Goal: Transaction & Acquisition: Purchase product/service

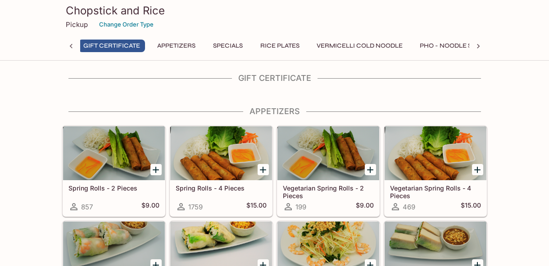
click at [278, 43] on button "Rice Plates" at bounding box center [279, 46] width 49 height 13
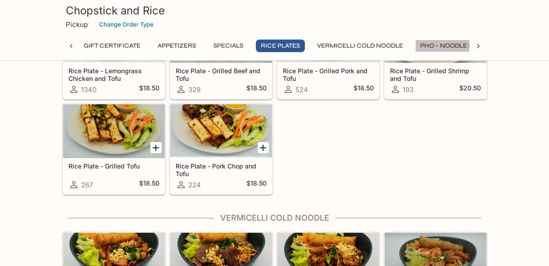
click at [452, 44] on button "Pho - Noodle Soup" at bounding box center [453, 46] width 76 height 13
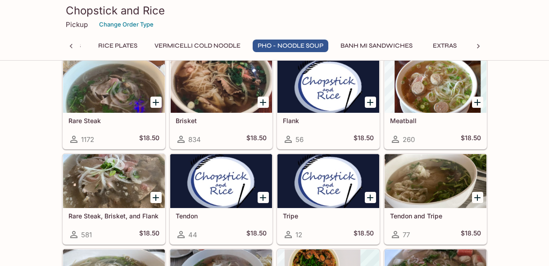
scroll to position [1052, 0]
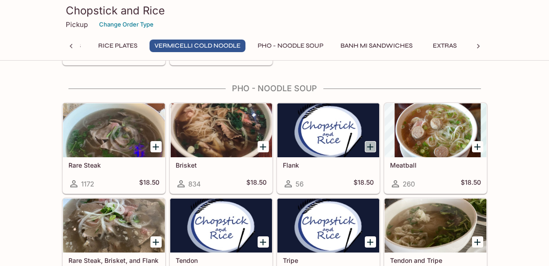
click at [371, 149] on icon "Add Flank" at bounding box center [370, 147] width 11 height 11
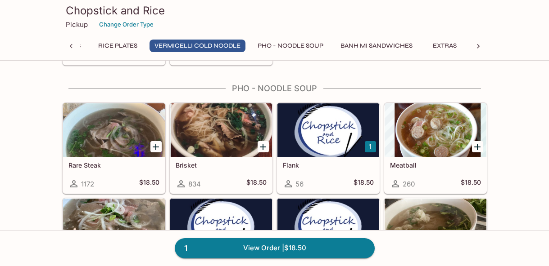
click at [371, 150] on button "1" at bounding box center [370, 146] width 11 height 11
click at [289, 147] on div at bounding box center [328, 131] width 102 height 54
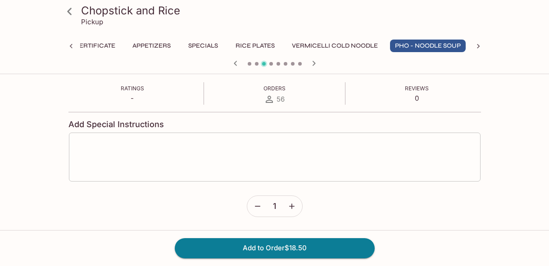
scroll to position [148, 0]
click at [257, 209] on icon "button" at bounding box center [257, 206] width 9 height 9
click at [258, 208] on icon "button" at bounding box center [257, 206] width 9 height 9
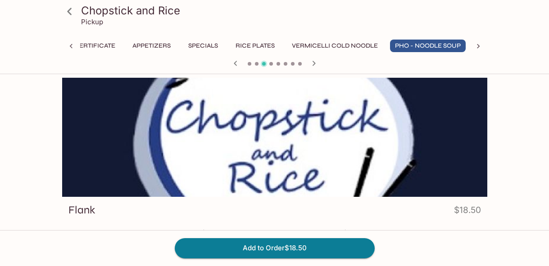
scroll to position [0, 0]
click at [259, 160] on div at bounding box center [274, 137] width 425 height 119
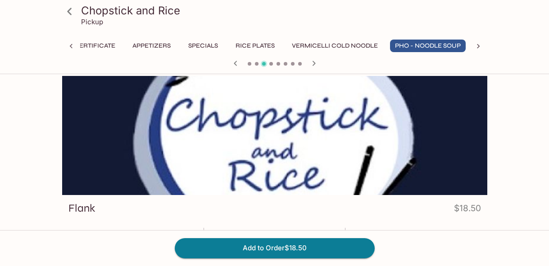
scroll to position [2, 0]
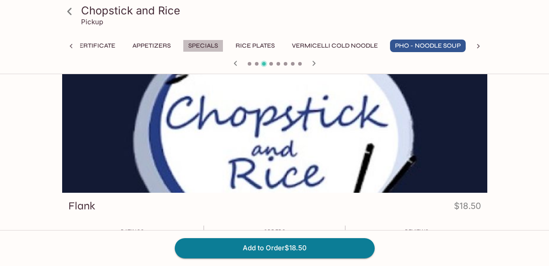
click at [200, 43] on button "Specials" at bounding box center [203, 46] width 41 height 13
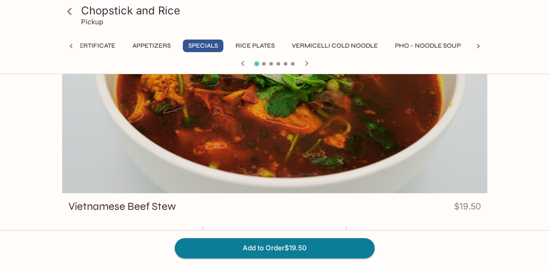
scroll to position [2, 0]
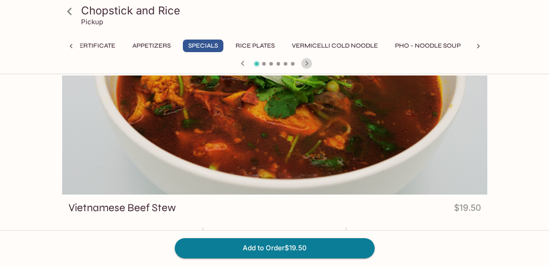
click at [308, 65] on icon "button" at bounding box center [306, 63] width 11 height 11
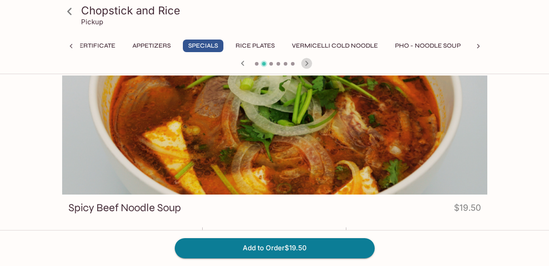
click at [308, 65] on icon "button" at bounding box center [306, 63] width 11 height 11
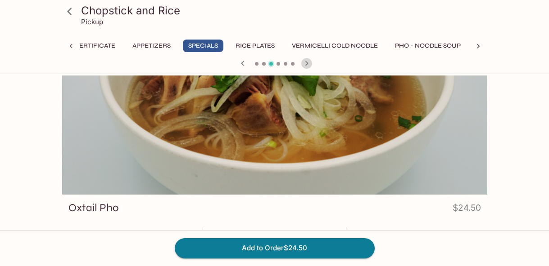
click at [308, 65] on icon "button" at bounding box center [306, 63] width 11 height 11
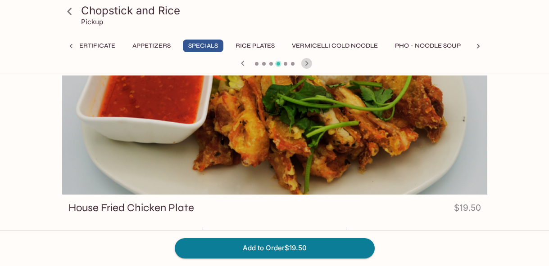
click at [308, 65] on icon "button" at bounding box center [306, 63] width 11 height 11
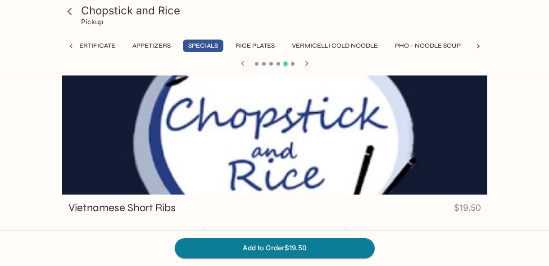
click at [308, 65] on icon "button" at bounding box center [306, 63] width 11 height 11
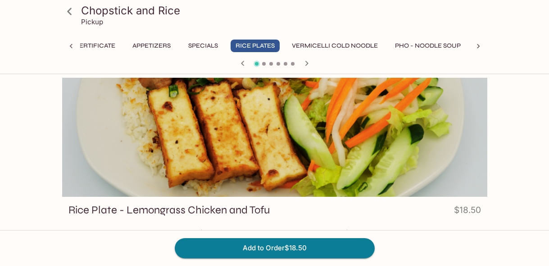
scroll to position [0, 0]
click at [307, 65] on icon "button" at bounding box center [306, 63] width 11 height 11
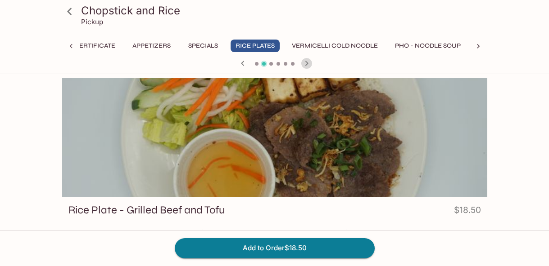
click at [307, 65] on icon "button" at bounding box center [306, 63] width 11 height 11
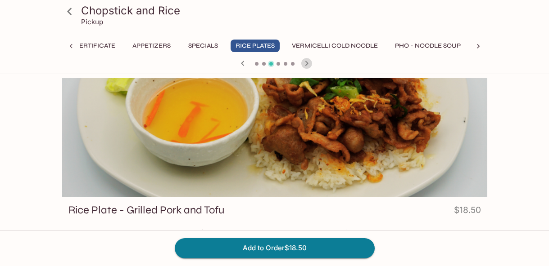
click at [308, 64] on icon "button" at bounding box center [306, 63] width 11 height 11
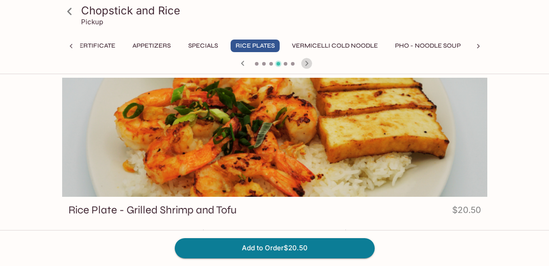
click at [308, 64] on icon "button" at bounding box center [306, 63] width 11 height 11
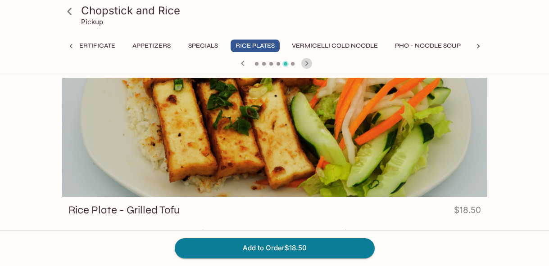
click at [308, 64] on icon "button" at bounding box center [306, 63] width 11 height 11
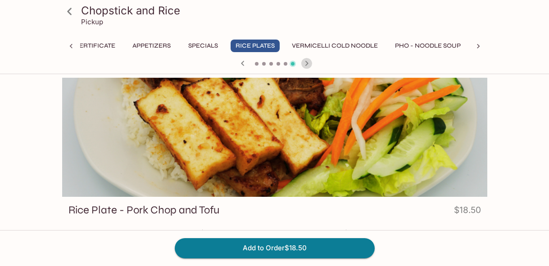
click at [308, 64] on icon "button" at bounding box center [306, 63] width 11 height 11
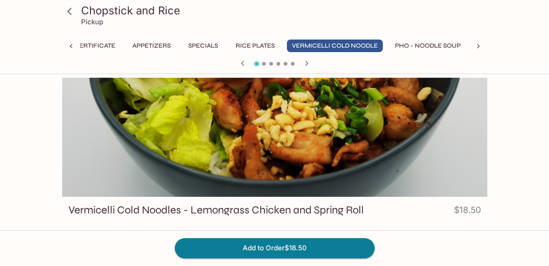
click at [445, 49] on button "Pho - Noodle Soup" at bounding box center [428, 46] width 76 height 13
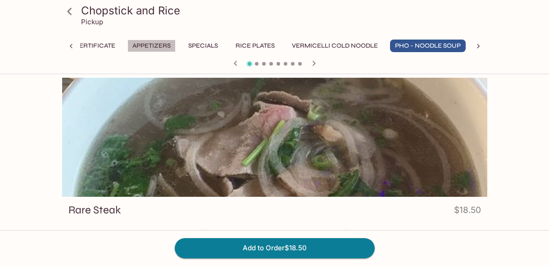
click at [164, 47] on button "Appetizers" at bounding box center [151, 46] width 48 height 13
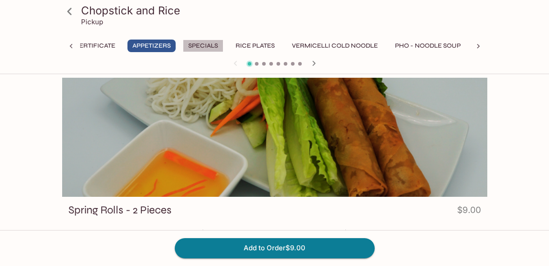
click at [204, 45] on button "Specials" at bounding box center [203, 46] width 41 height 13
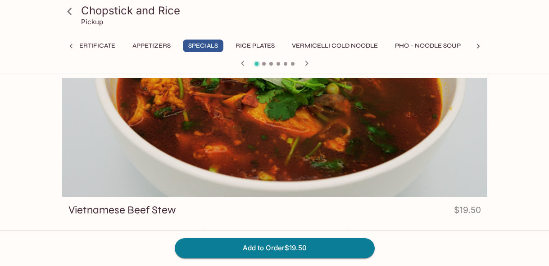
click at [260, 45] on button "Rice Plates" at bounding box center [254, 46] width 49 height 13
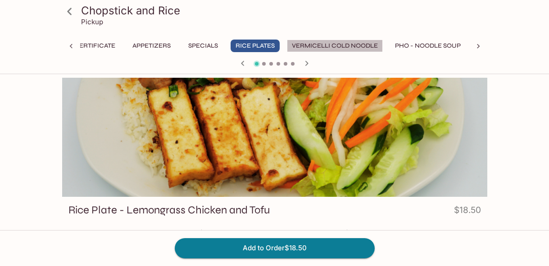
click at [327, 46] on button "Vermicelli Cold Noodle" at bounding box center [335, 46] width 96 height 13
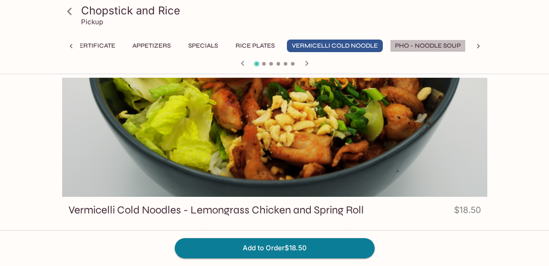
click at [428, 46] on button "Pho - Noodle Soup" at bounding box center [428, 46] width 76 height 13
